Goal: Find specific page/section: Find specific page/section

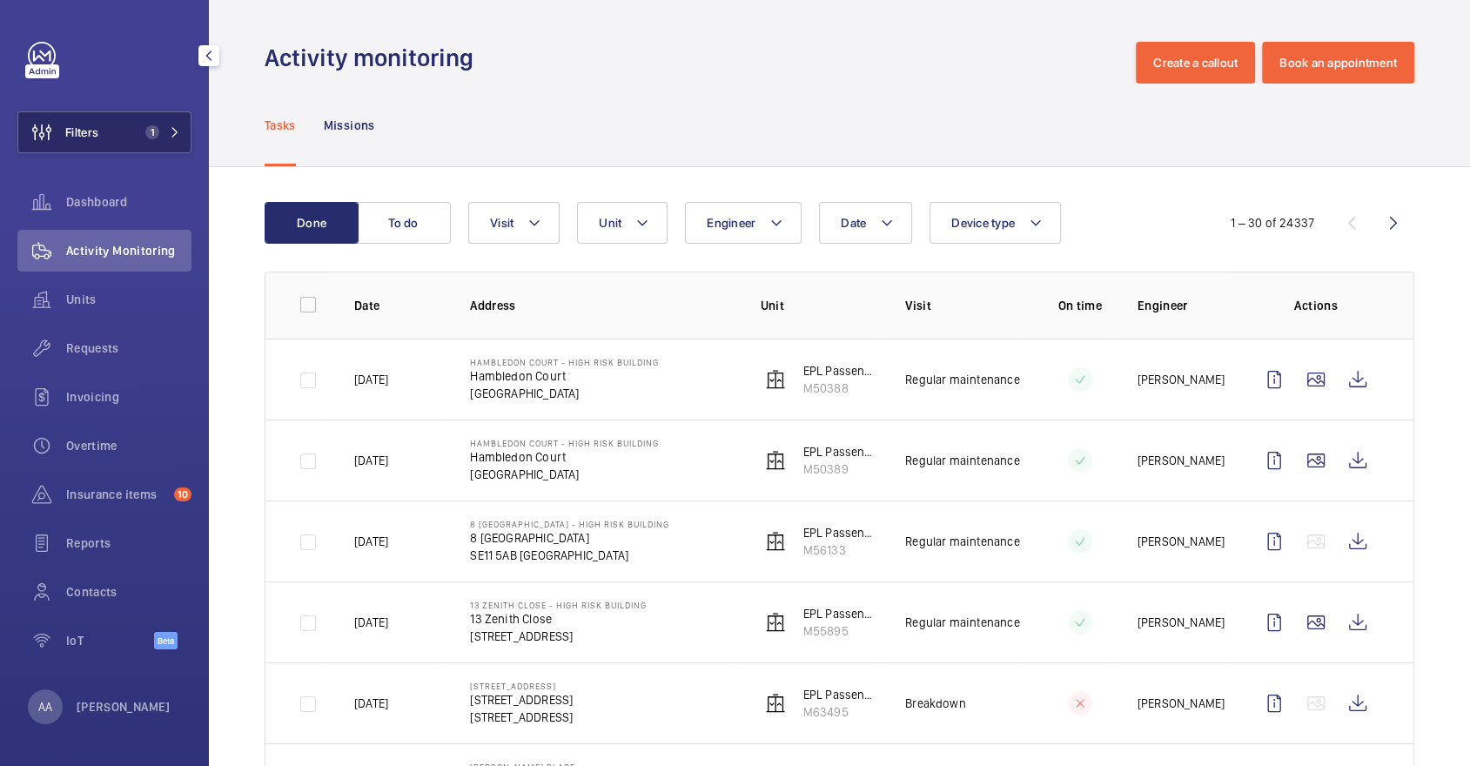
click at [177, 113] on button "Filters 1" at bounding box center [104, 132] width 174 height 42
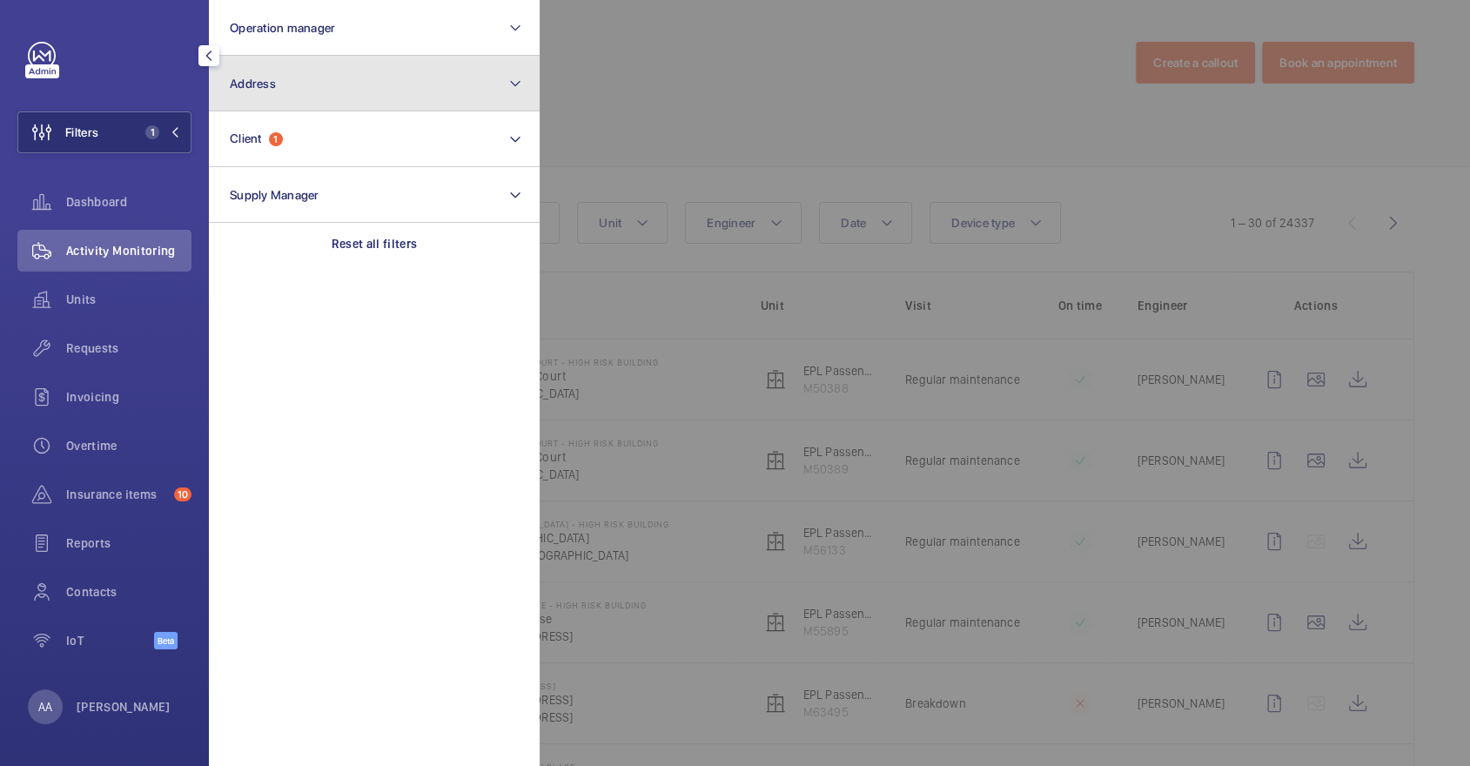
click at [295, 92] on button "Address" at bounding box center [374, 84] width 331 height 56
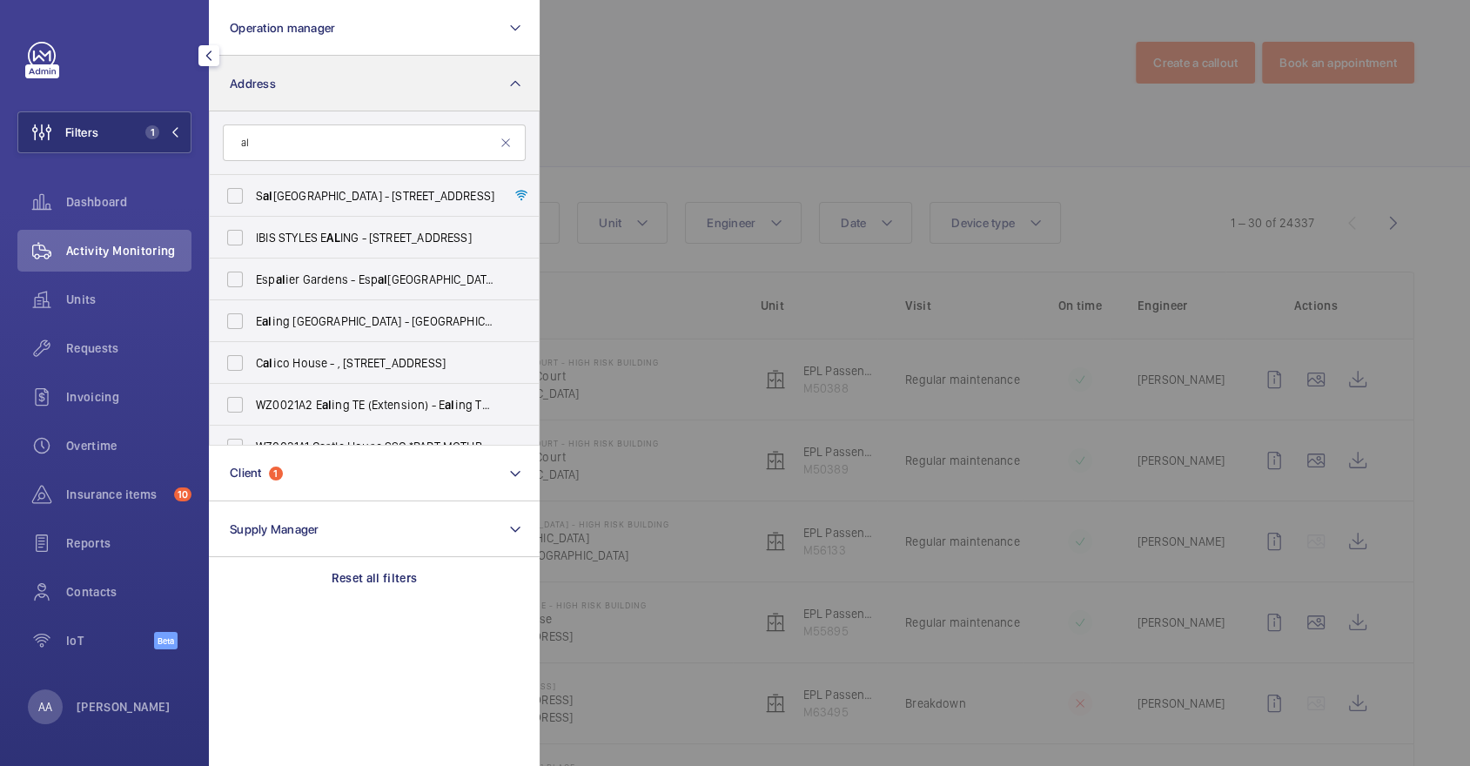
type input "a"
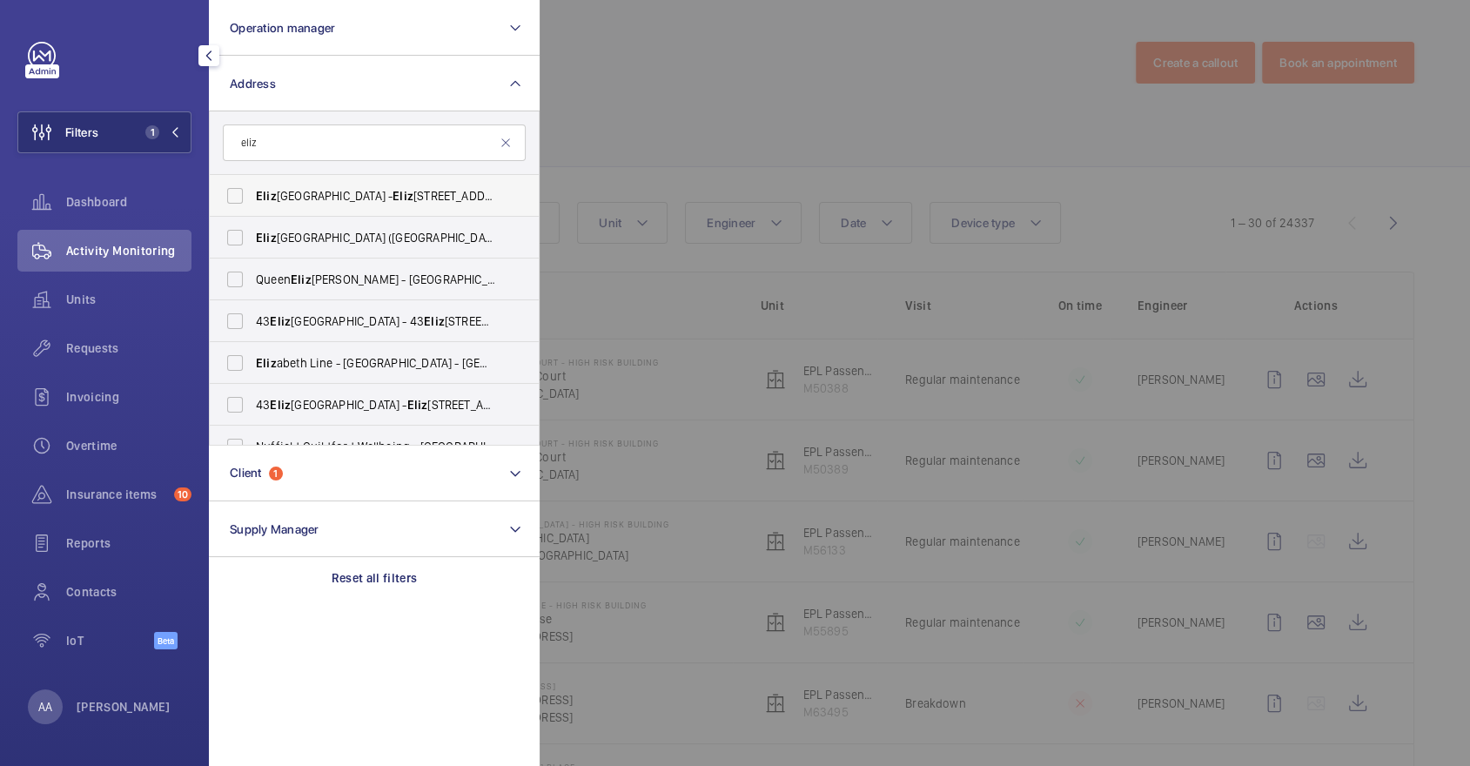
type input "eliz"
click at [337, 200] on span "[PERSON_NAME] House - [PERSON_NAME][STREET_ADDRESS]" at bounding box center [375, 195] width 239 height 17
click at [252, 200] on input "[PERSON_NAME] House - [PERSON_NAME][STREET_ADDRESS]" at bounding box center [235, 195] width 35 height 35
checkbox input "true"
click at [136, 347] on span "Requests" at bounding box center [128, 347] width 125 height 17
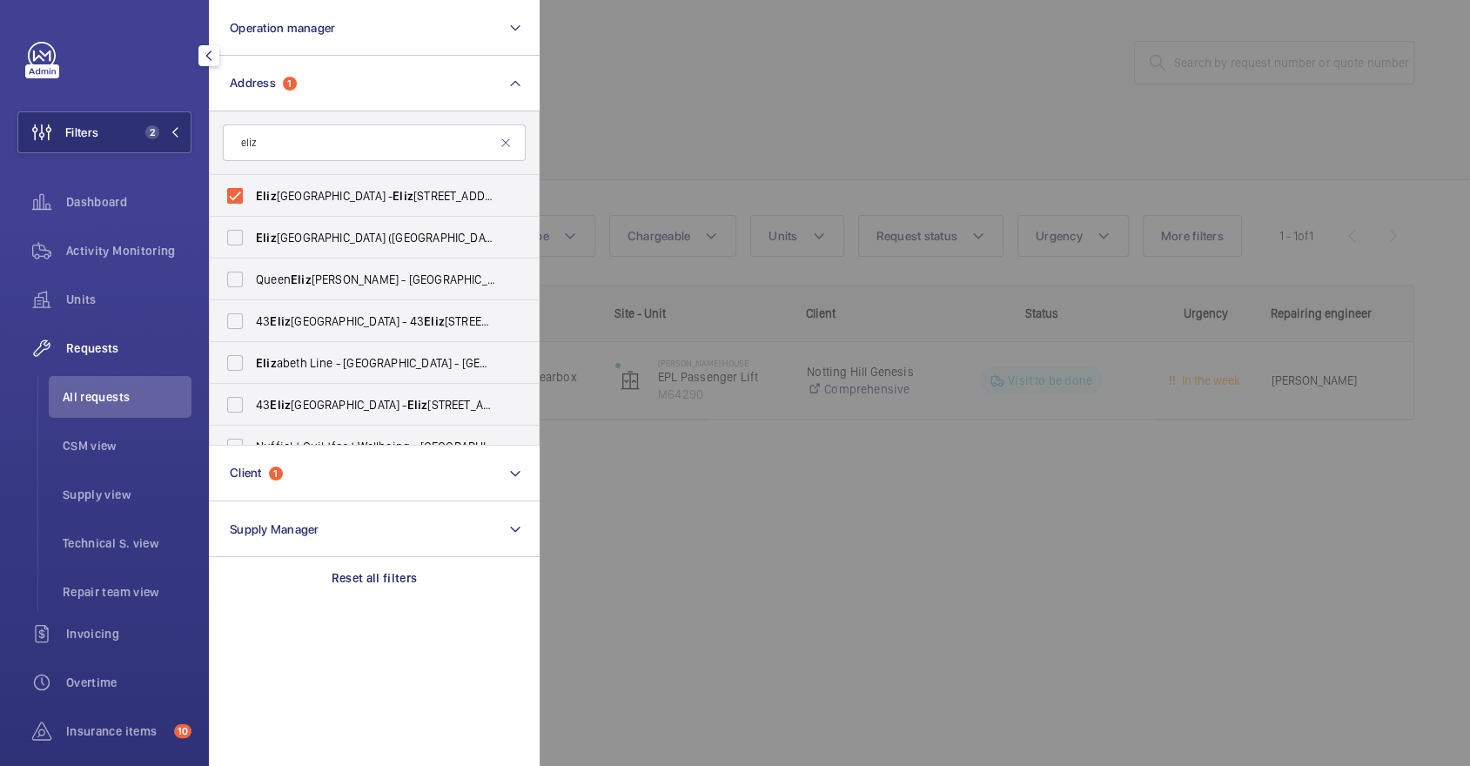
click at [874, 162] on div at bounding box center [1275, 383] width 1470 height 766
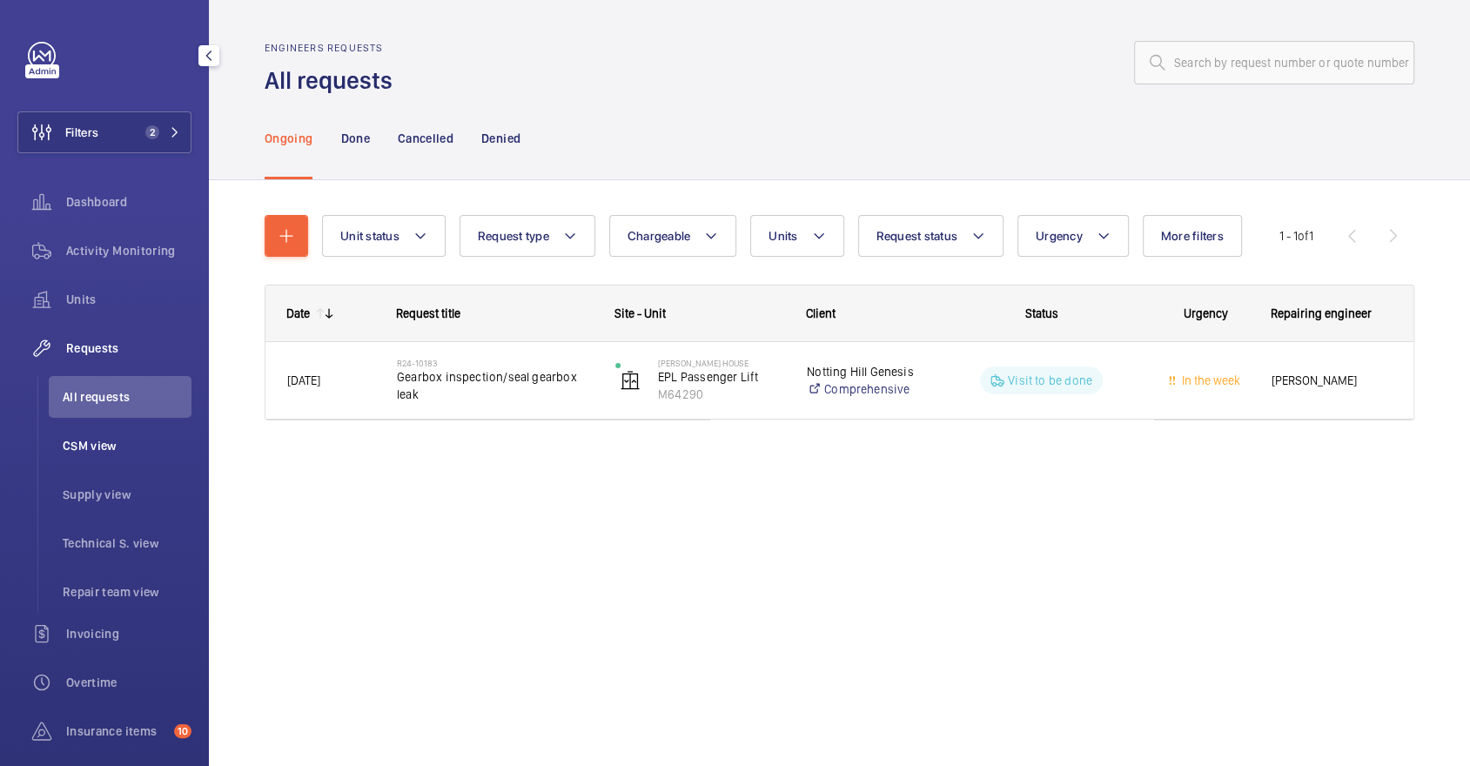
click at [127, 437] on span "CSM view" at bounding box center [127, 445] width 129 height 17
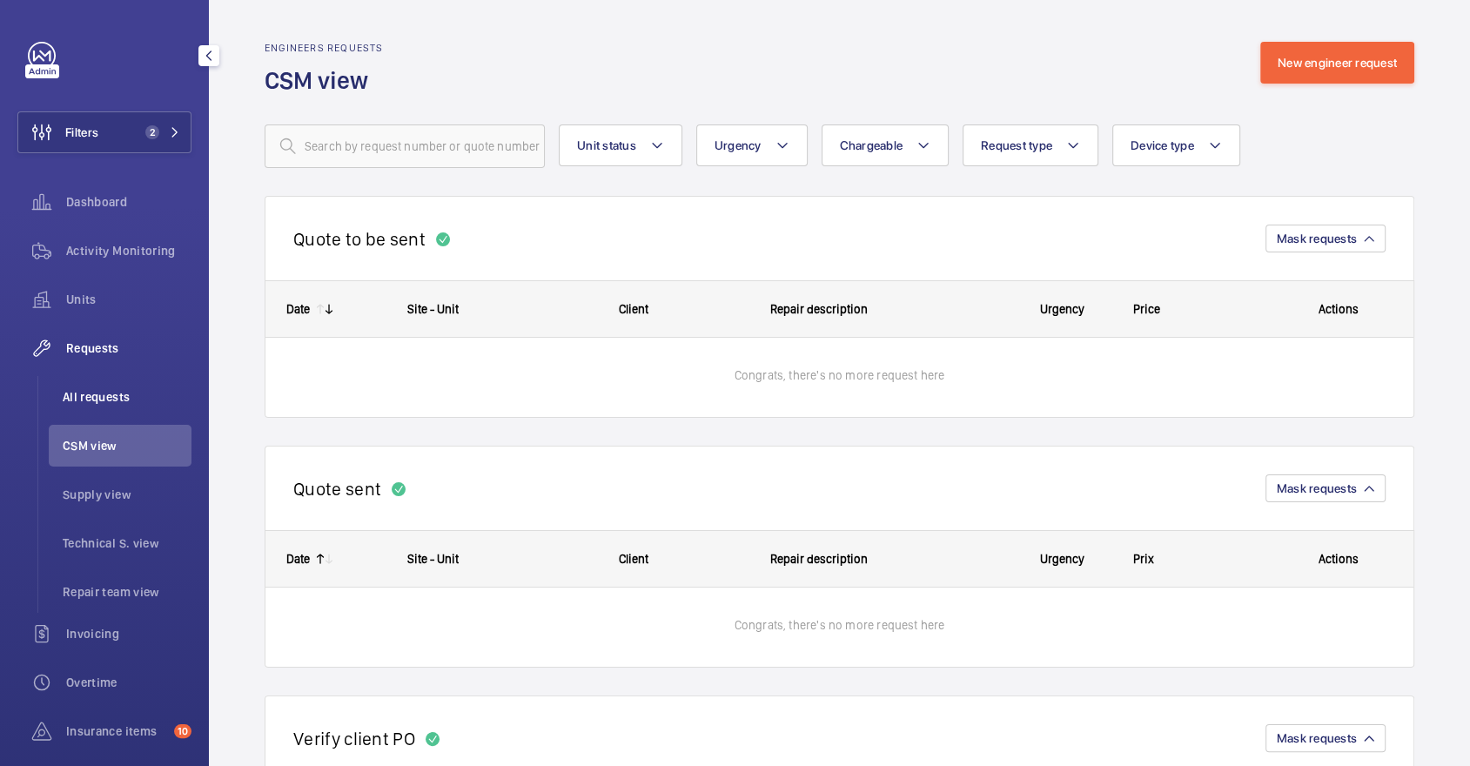
click at [126, 398] on span "All requests" at bounding box center [127, 396] width 129 height 17
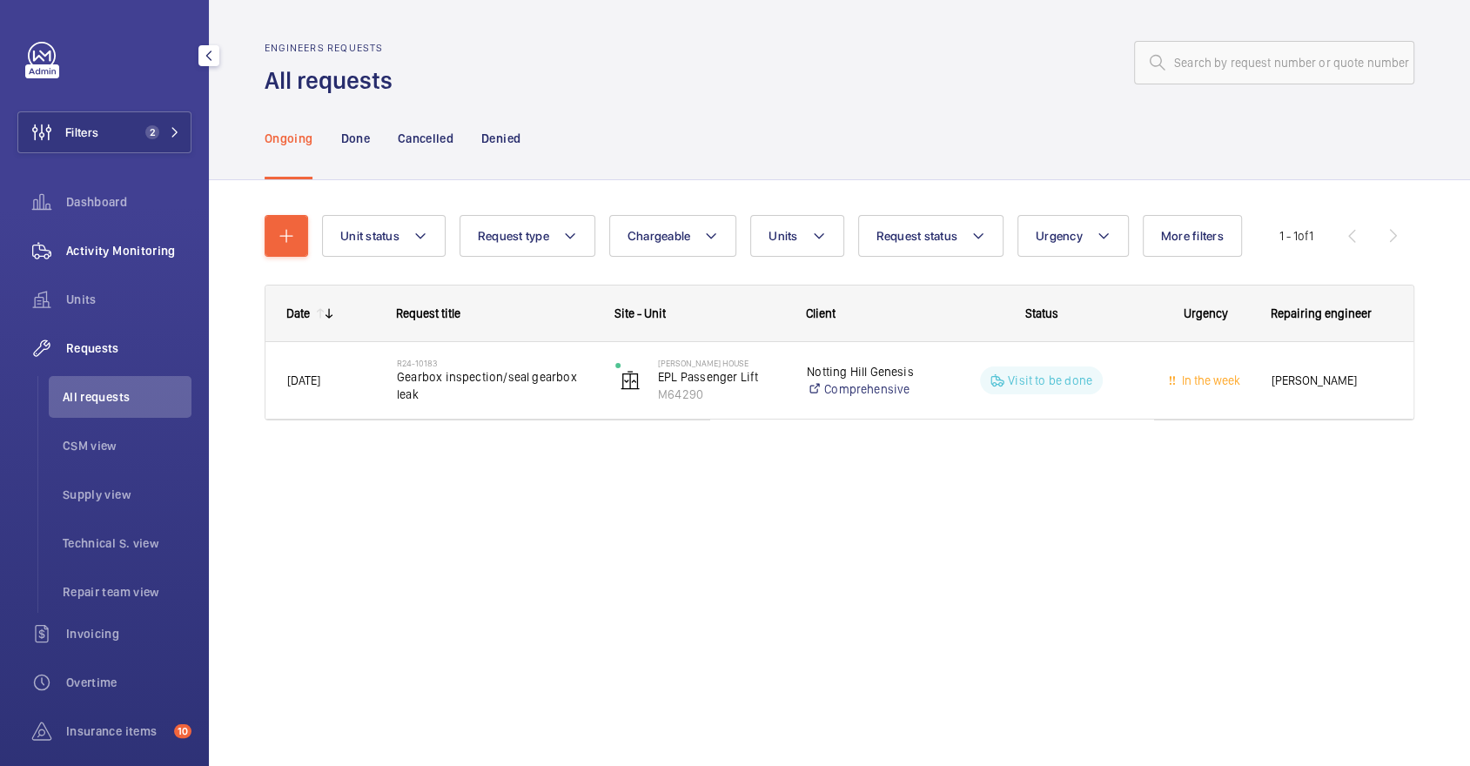
click at [135, 233] on div "Activity Monitoring" at bounding box center [104, 251] width 174 height 42
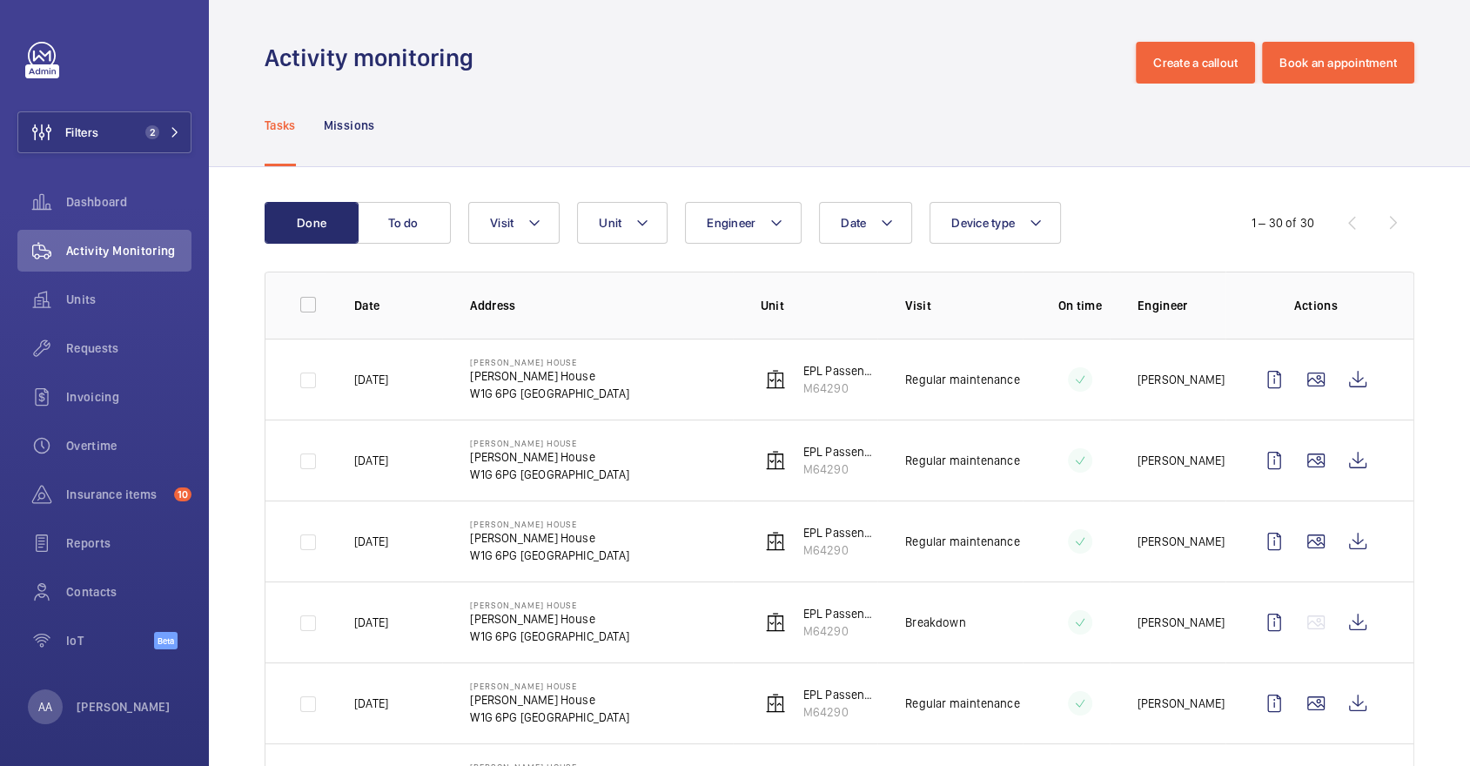
click at [260, 50] on wm-front-admin-header "Activity monitoring Create a callout Book an appointment" at bounding box center [839, 42] width 1261 height 84
click at [115, 306] on span "Units" at bounding box center [128, 299] width 125 height 17
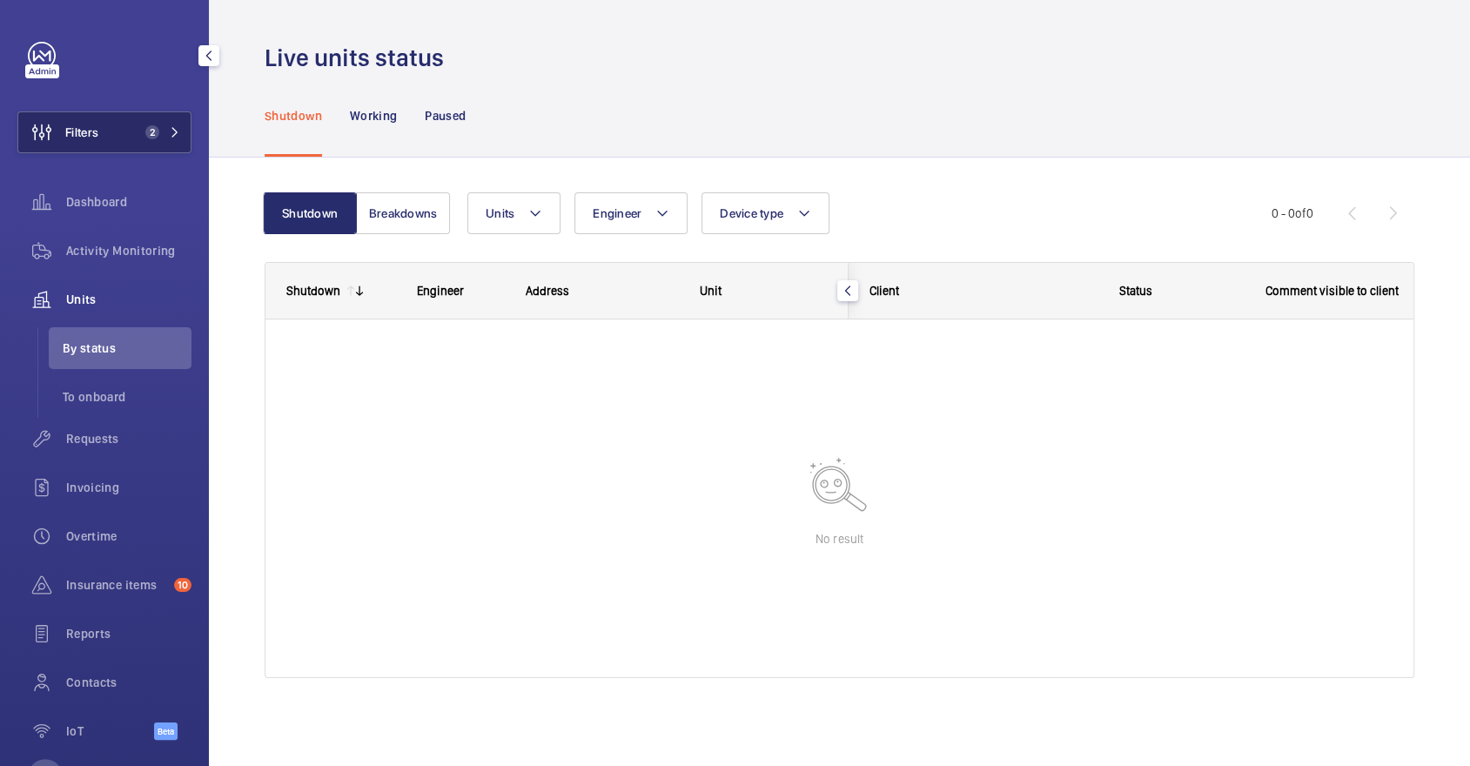
click at [136, 118] on button "Filters 2" at bounding box center [104, 132] width 174 height 42
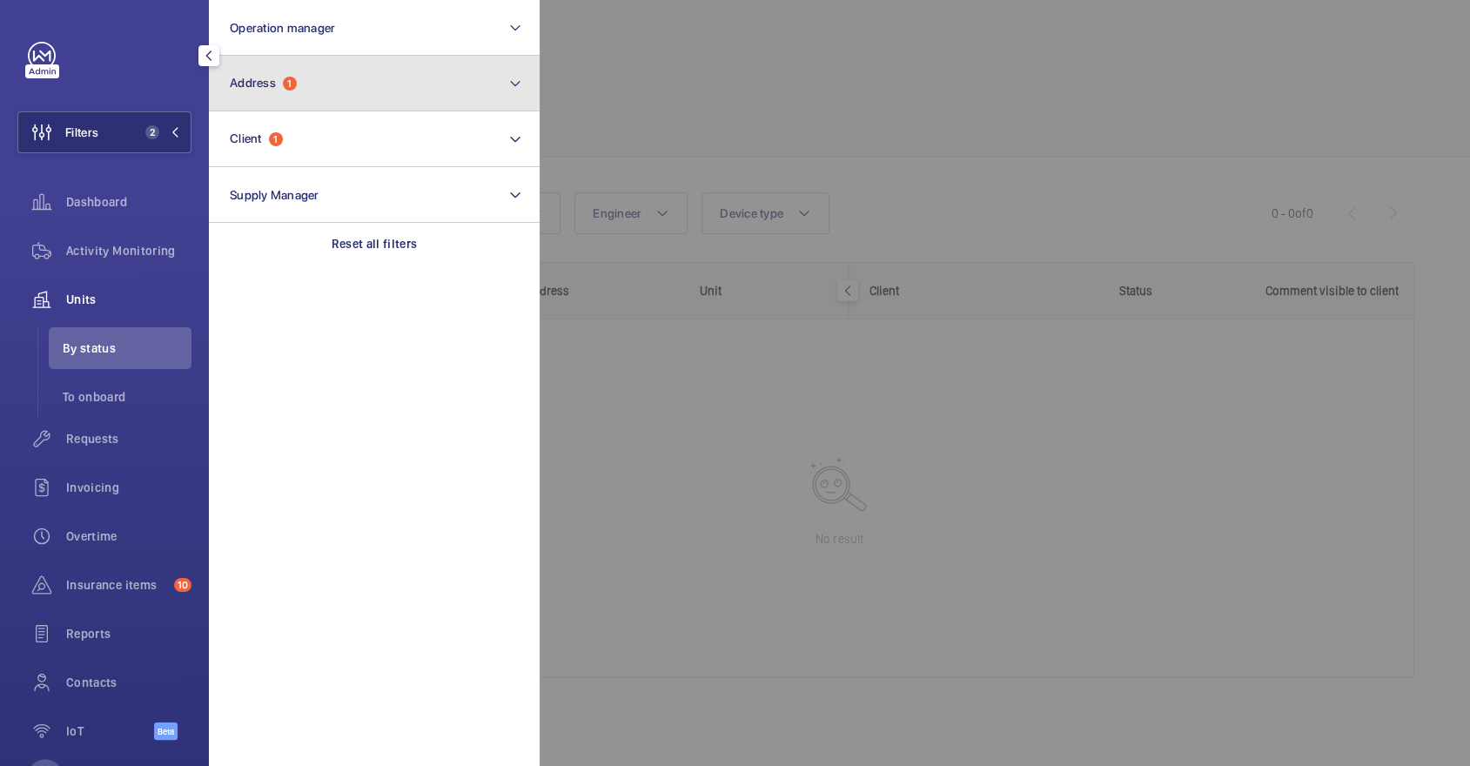
click at [317, 92] on button "Address 1" at bounding box center [374, 84] width 331 height 56
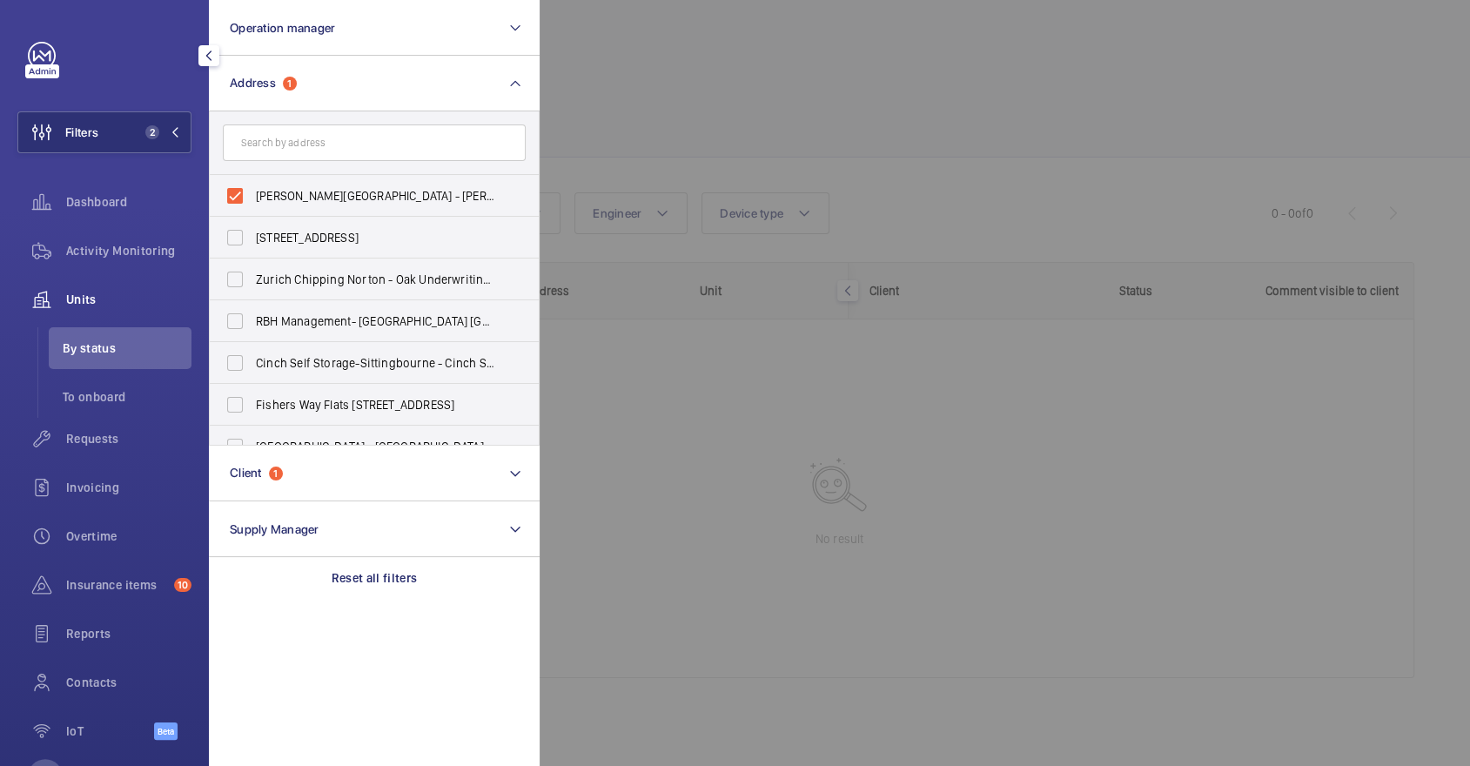
click at [781, 82] on div at bounding box center [1275, 383] width 1470 height 766
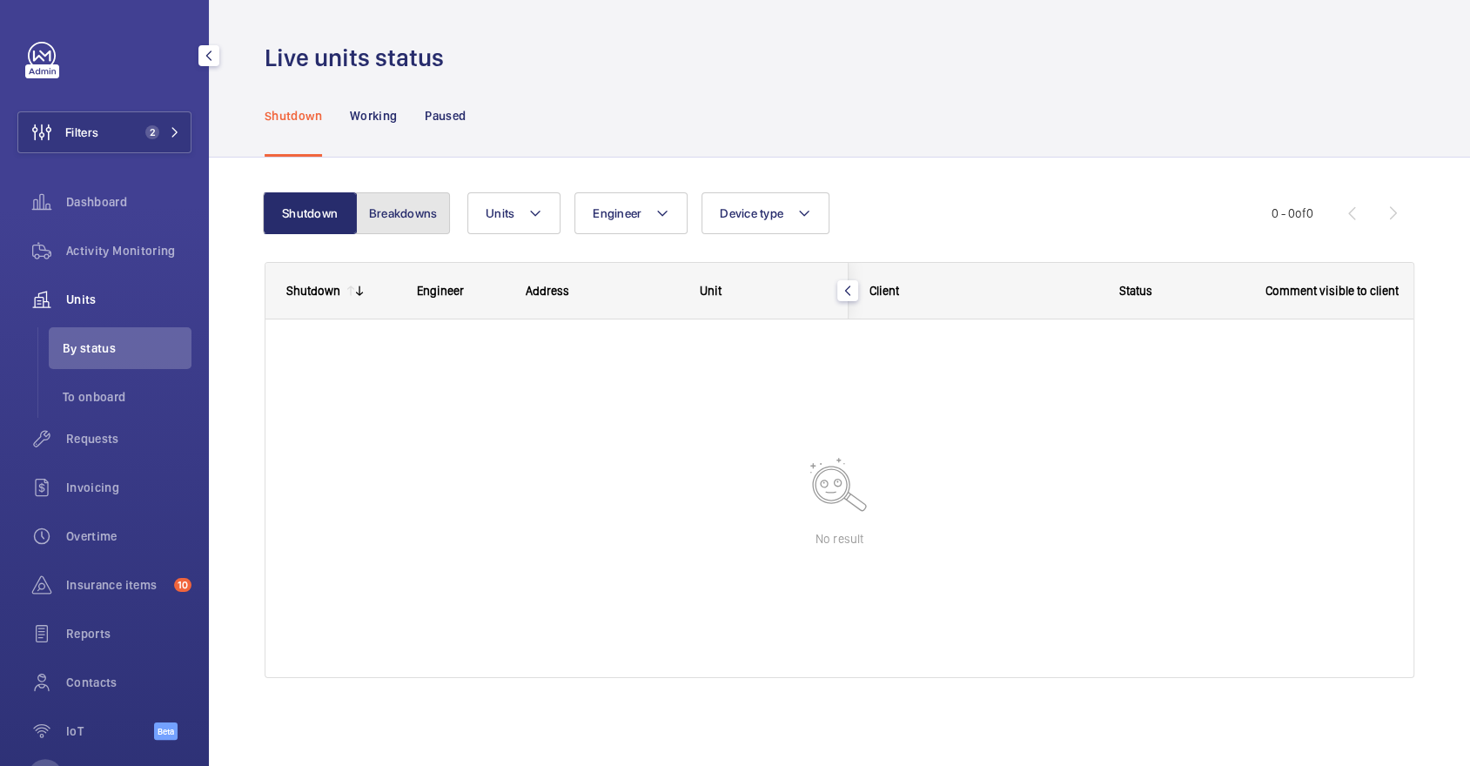
click at [399, 204] on button "Breakdowns" at bounding box center [403, 213] width 94 height 42
click at [160, 241] on div "Activity Monitoring" at bounding box center [104, 251] width 174 height 42
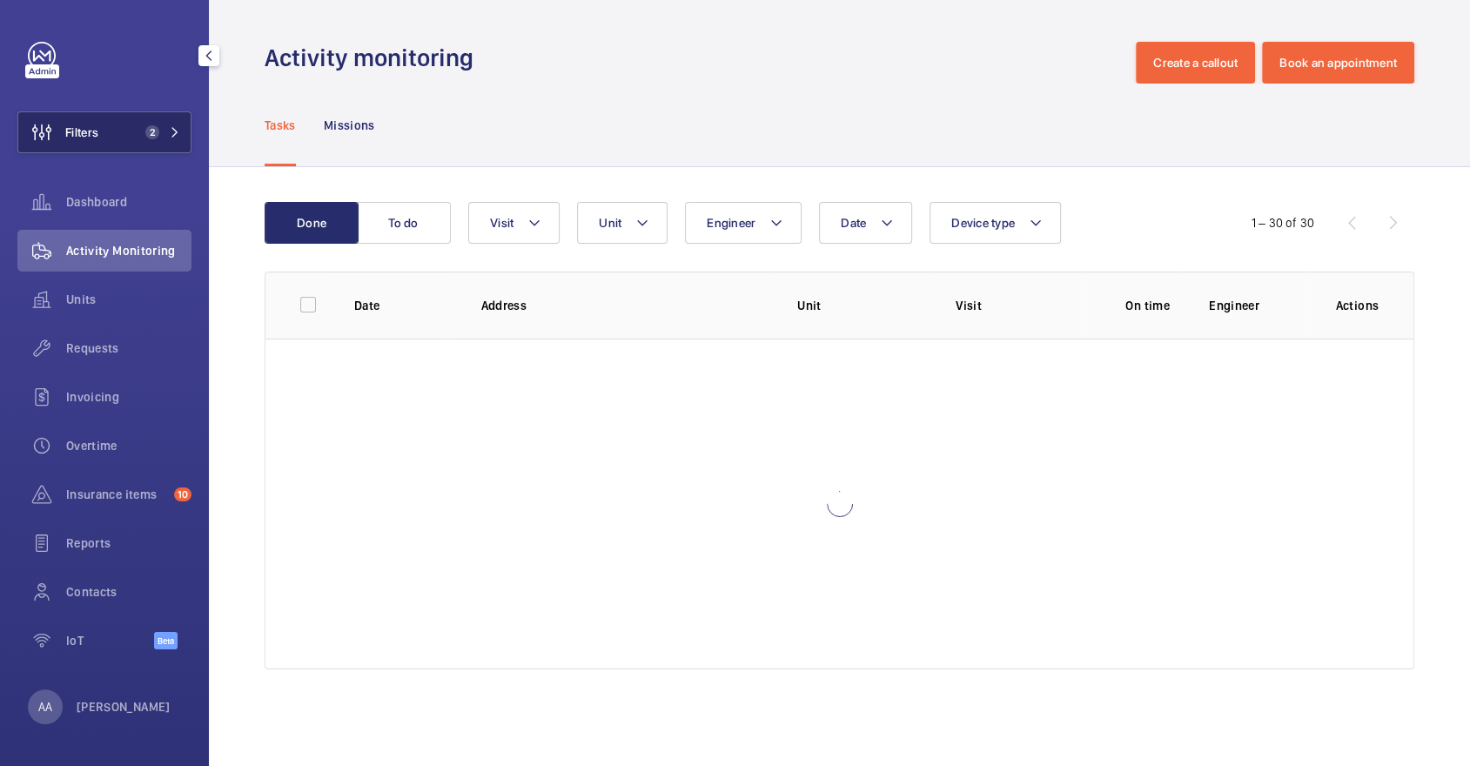
click at [158, 129] on span "2" at bounding box center [152, 132] width 14 height 14
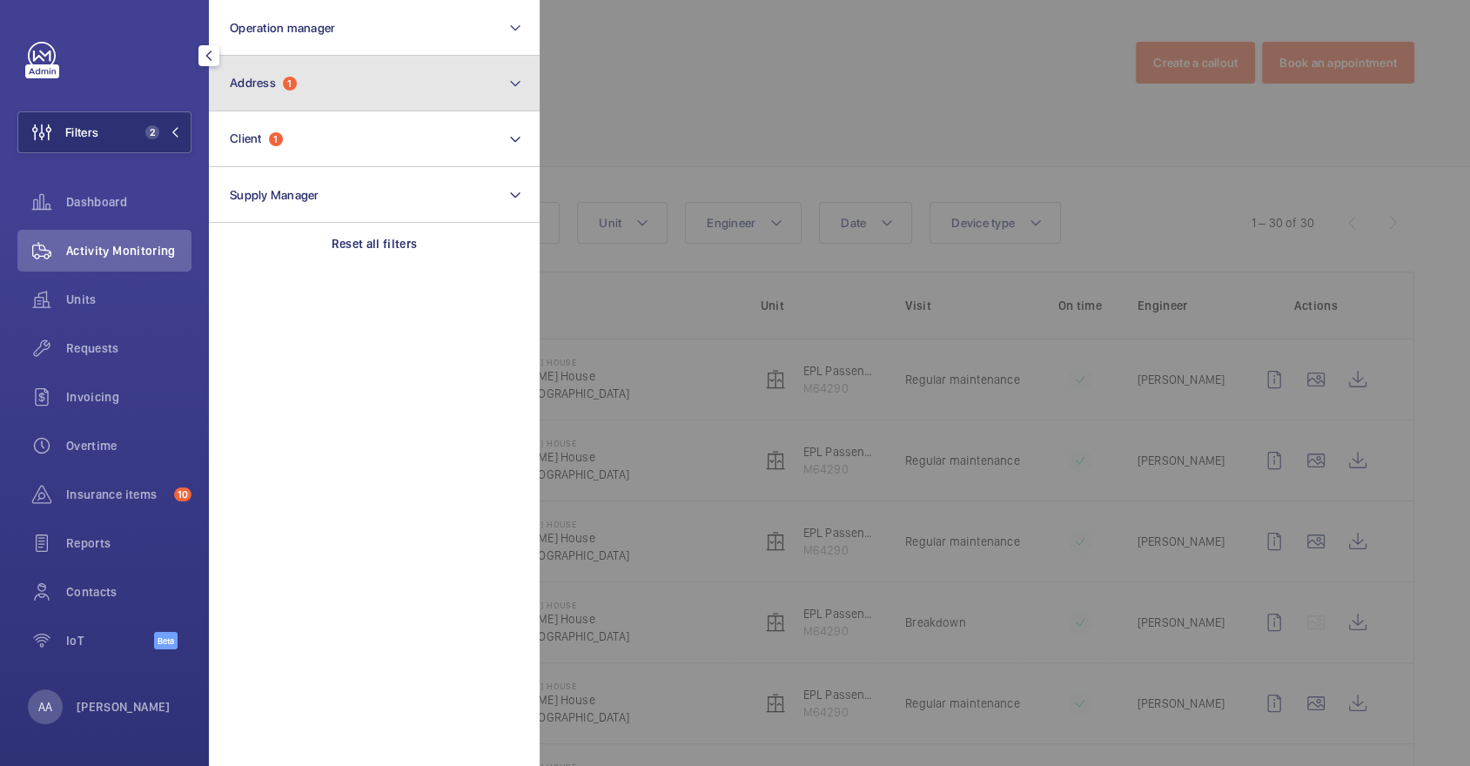
click at [293, 81] on span "1" at bounding box center [290, 84] width 14 height 14
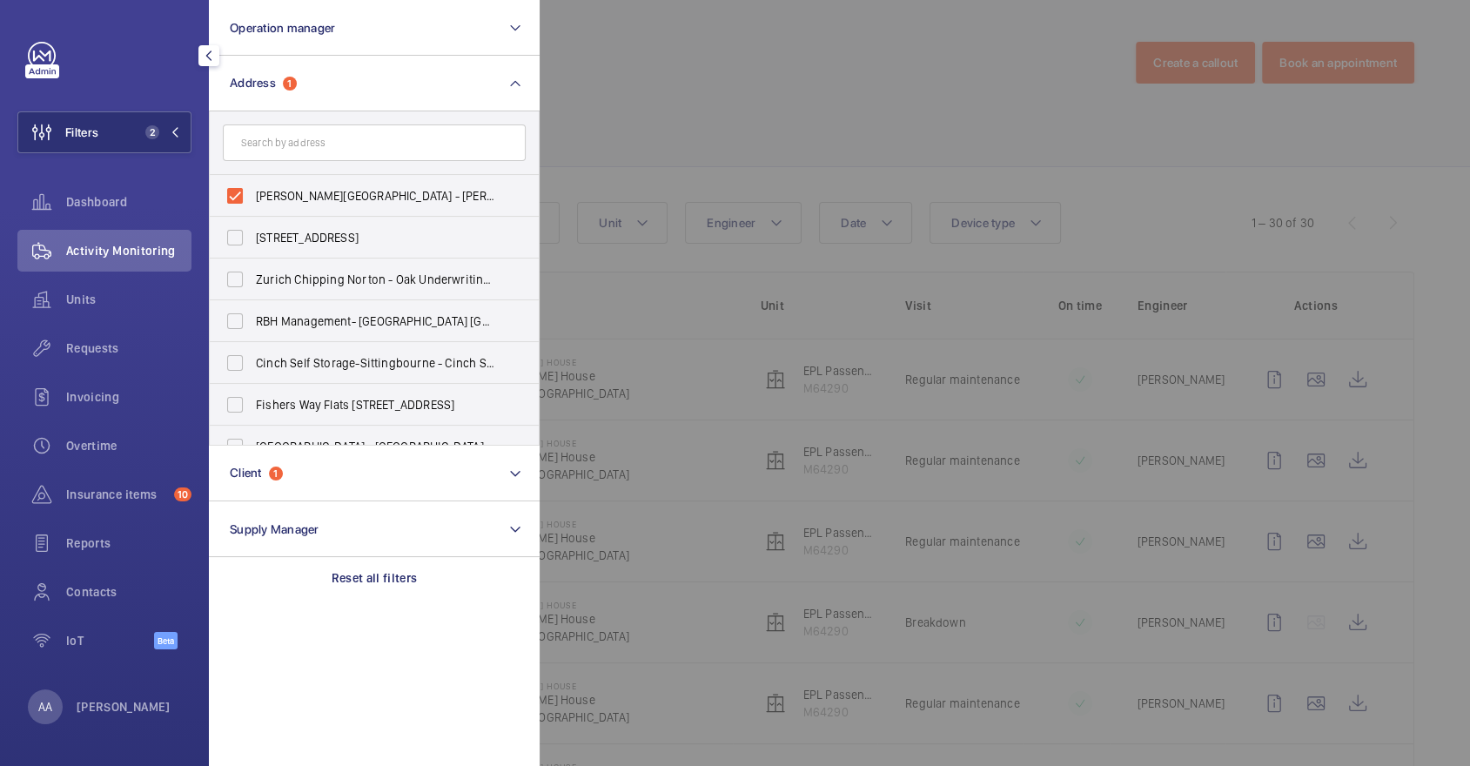
click at [740, 78] on div at bounding box center [1275, 383] width 1470 height 766
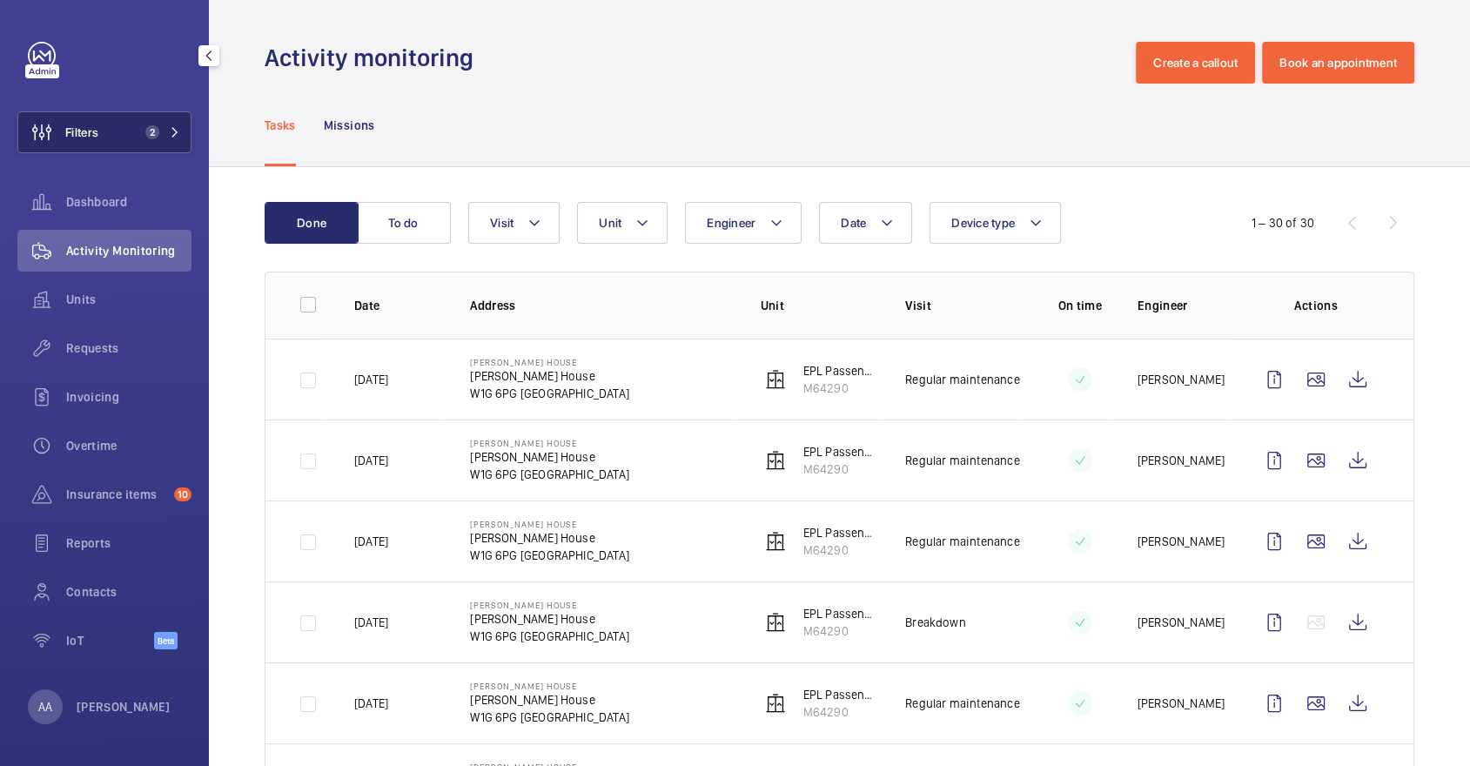
click at [167, 134] on span "2" at bounding box center [159, 132] width 42 height 14
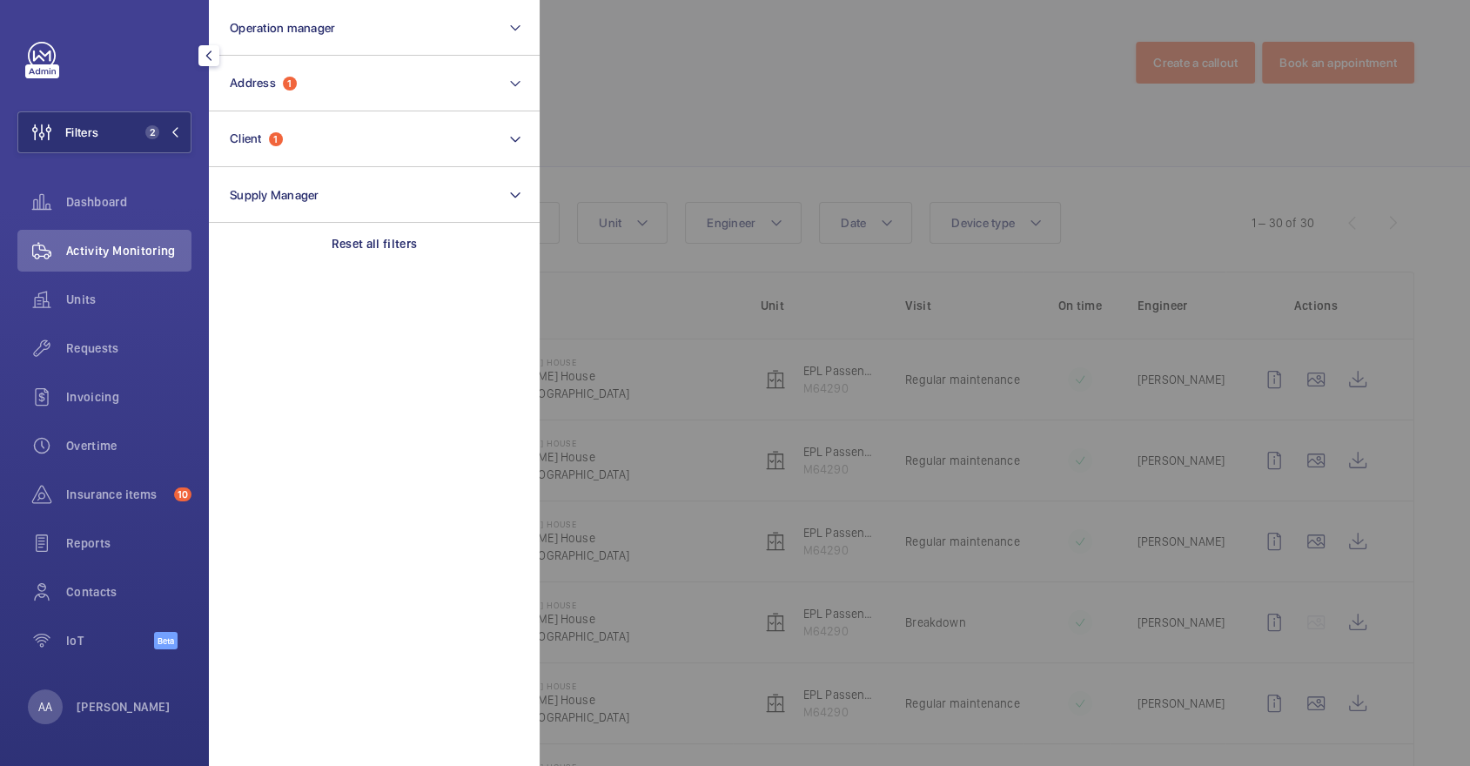
click at [639, 144] on div at bounding box center [1275, 383] width 1470 height 766
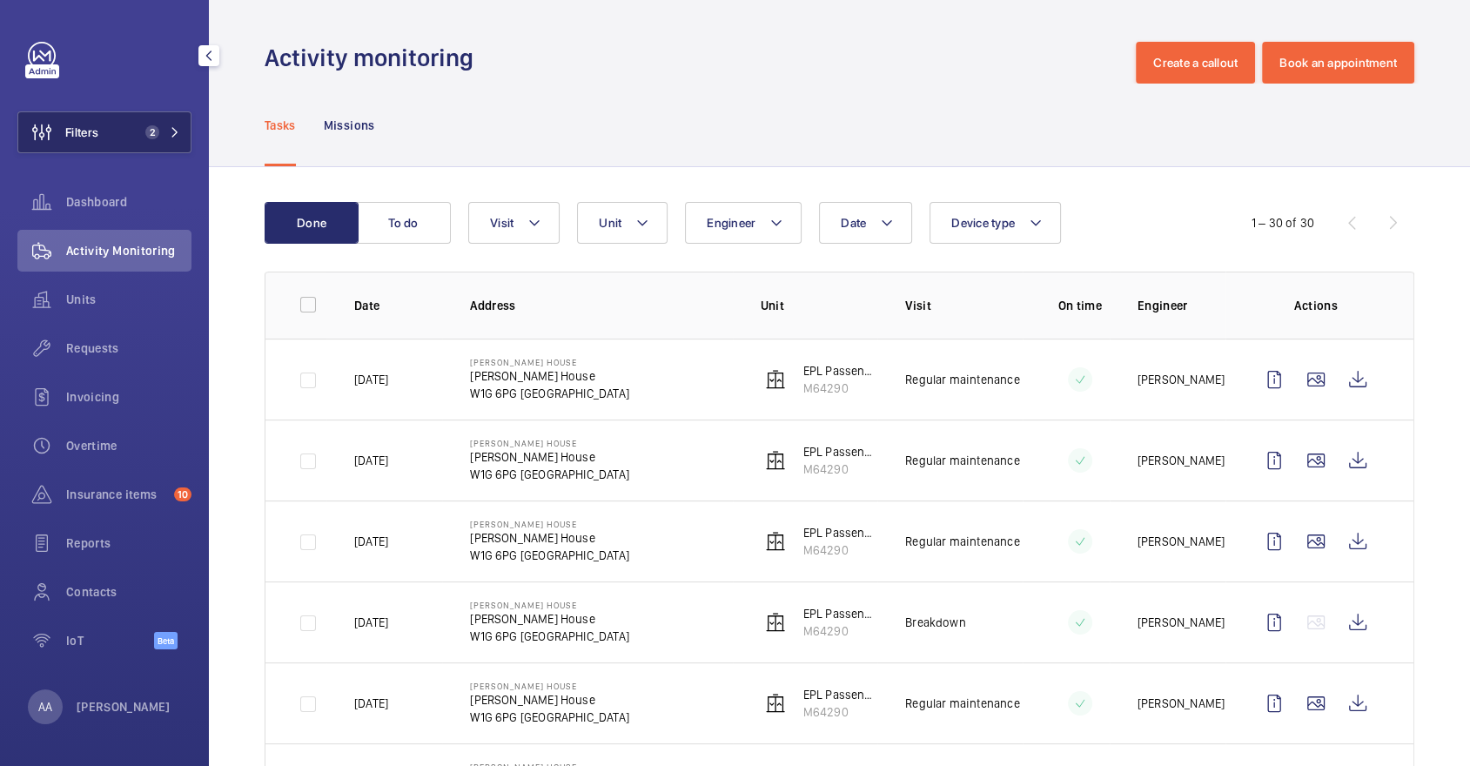
click at [104, 115] on button "Filters 2" at bounding box center [104, 132] width 174 height 42
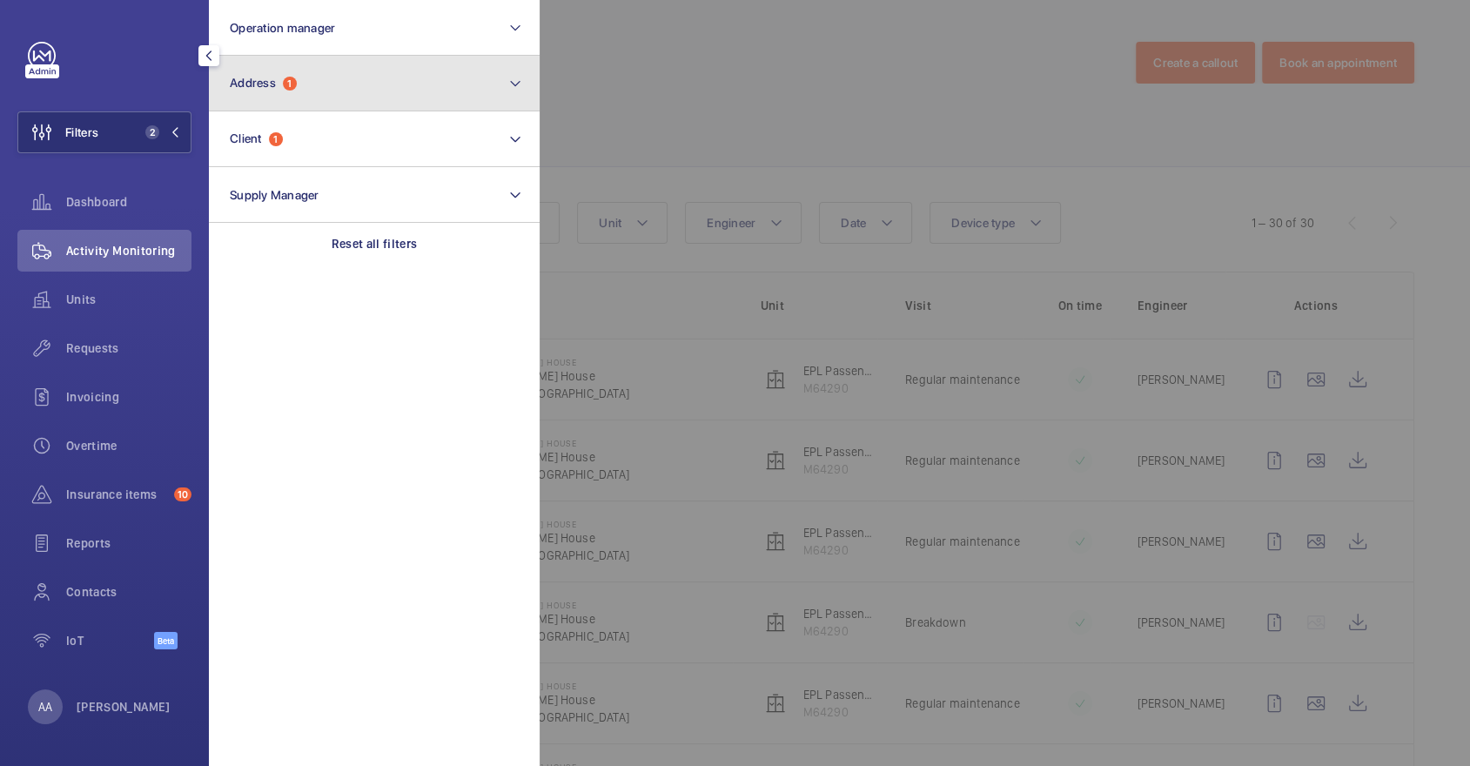
click at [398, 107] on button "Address 1" at bounding box center [374, 84] width 331 height 56
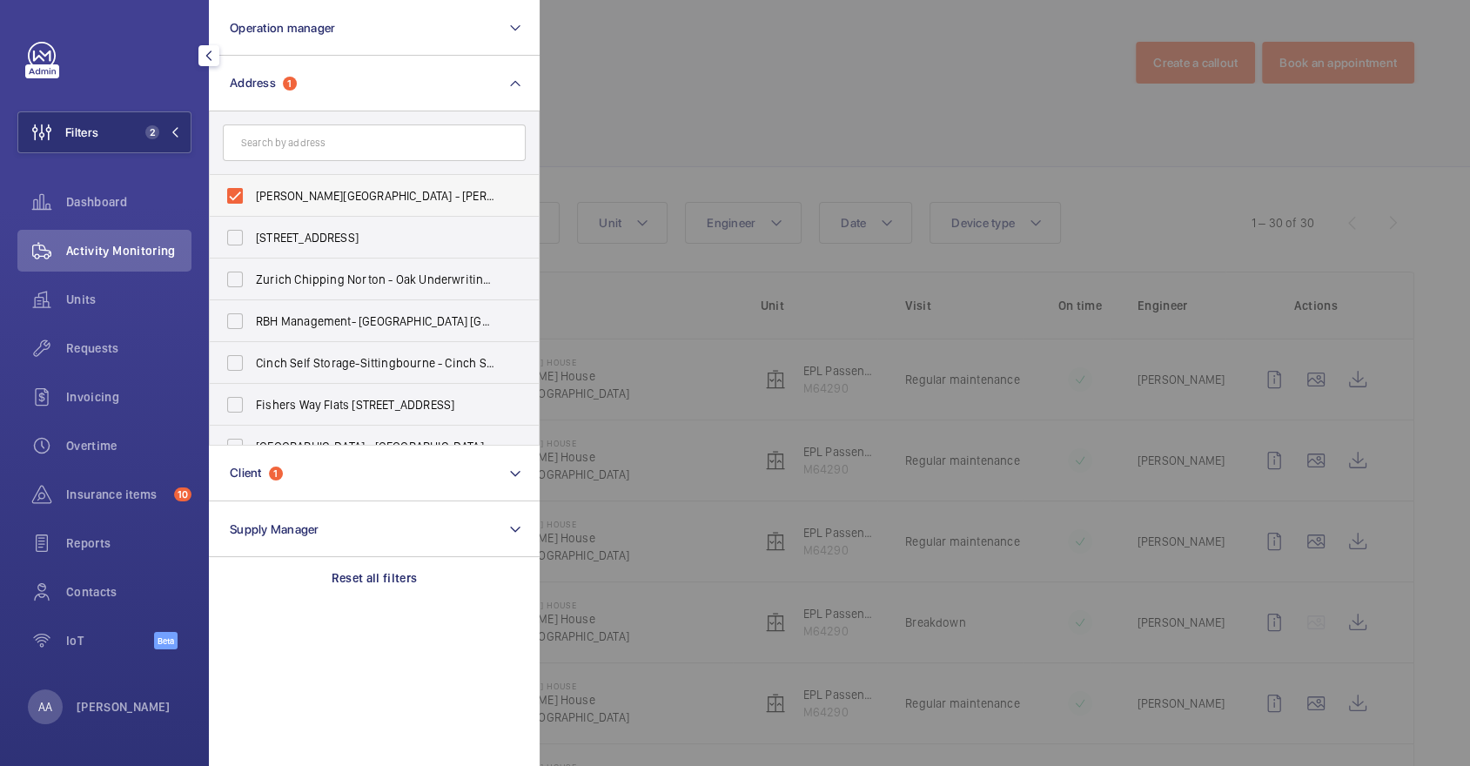
click at [378, 184] on label "[PERSON_NAME][GEOGRAPHIC_DATA] - [PERSON_NAME][GEOGRAPHIC_DATA]" at bounding box center [361, 196] width 303 height 42
click at [252, 184] on input "[PERSON_NAME][GEOGRAPHIC_DATA] - [PERSON_NAME][GEOGRAPHIC_DATA]" at bounding box center [235, 195] width 35 height 35
checkbox input "false"
click at [628, 145] on div at bounding box center [1275, 383] width 1470 height 766
